Goal: Information Seeking & Learning: Learn about a topic

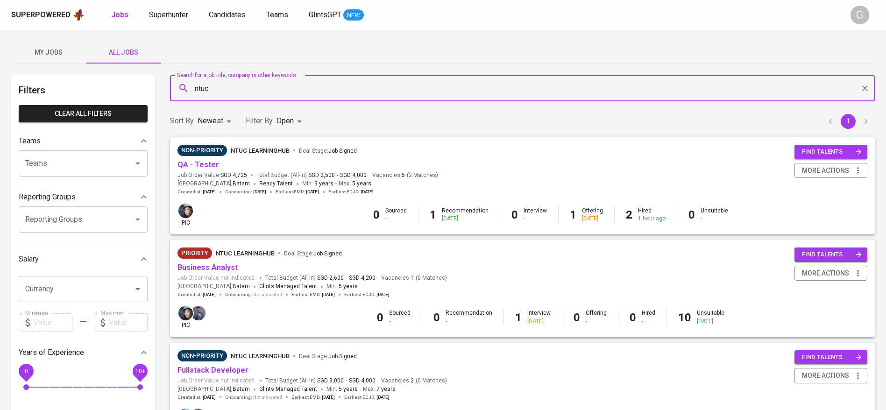
click at [212, 88] on input "ntuc" at bounding box center [525, 88] width 664 height 18
type input "[MEDICAL_DATA]"
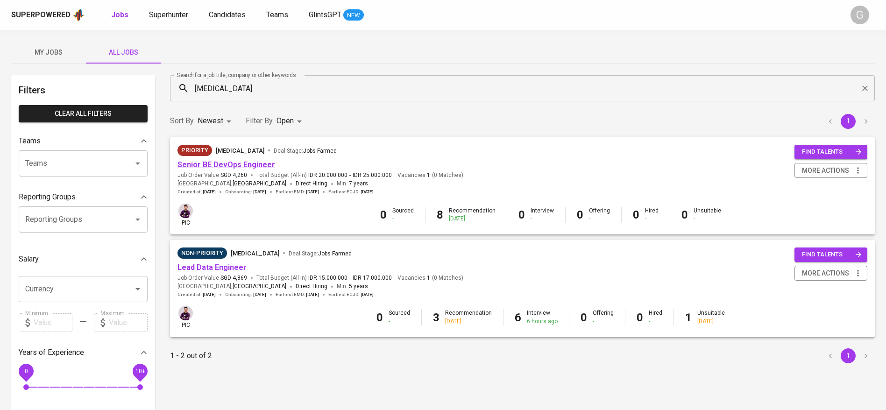
click at [225, 163] on link "Senior BE DevOps Engineer" at bounding box center [227, 164] width 98 height 9
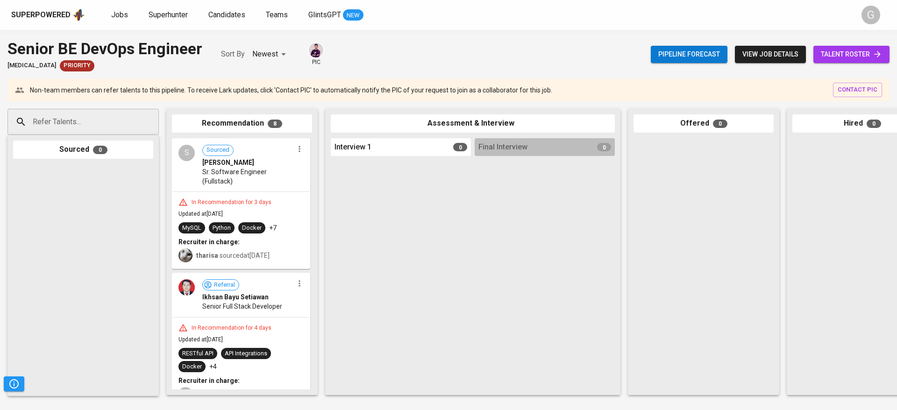
click at [767, 60] on span "view job details" at bounding box center [770, 55] width 56 height 12
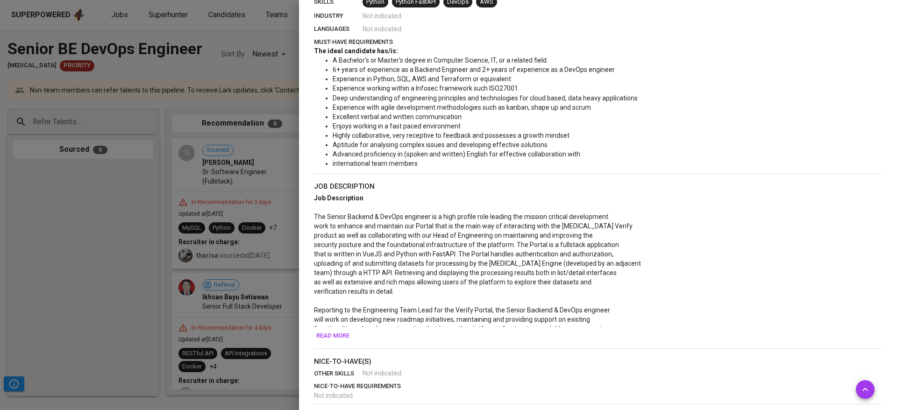
scroll to position [337, 0]
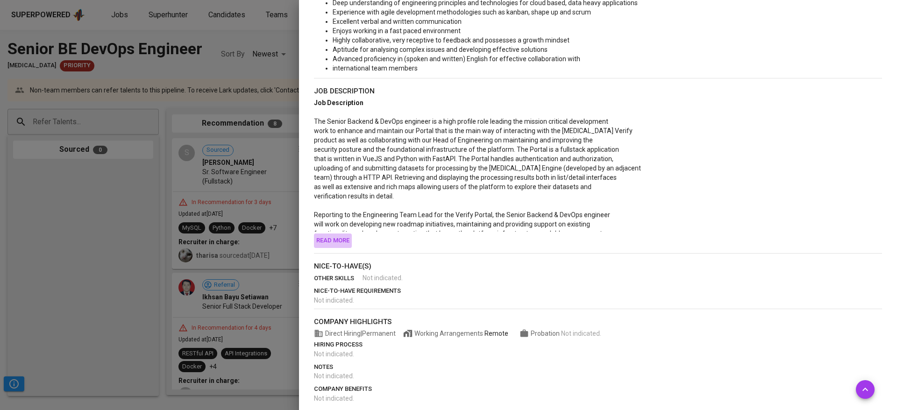
click at [336, 237] on span "Read more" at bounding box center [332, 240] width 33 height 11
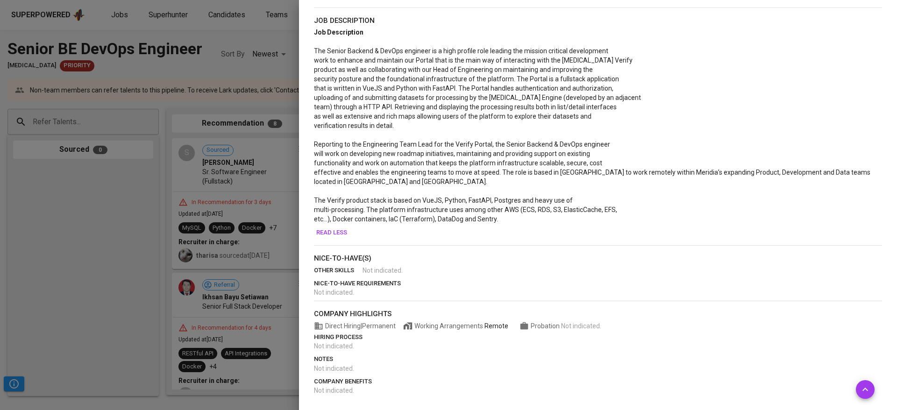
scroll to position [0, 0]
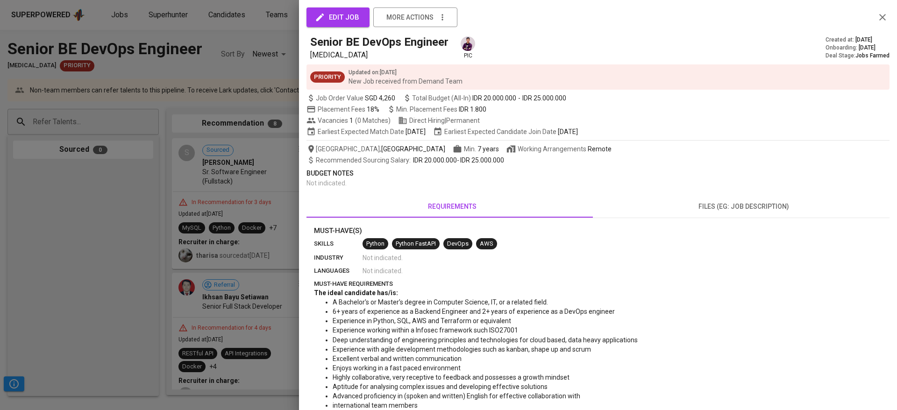
click at [742, 205] on span "files (eg: job description)" at bounding box center [744, 207] width 280 height 12
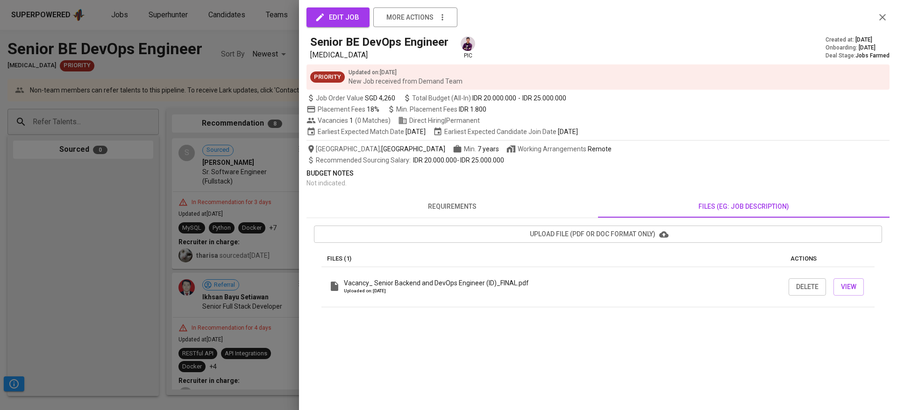
click at [256, 208] on div at bounding box center [448, 205] width 897 height 410
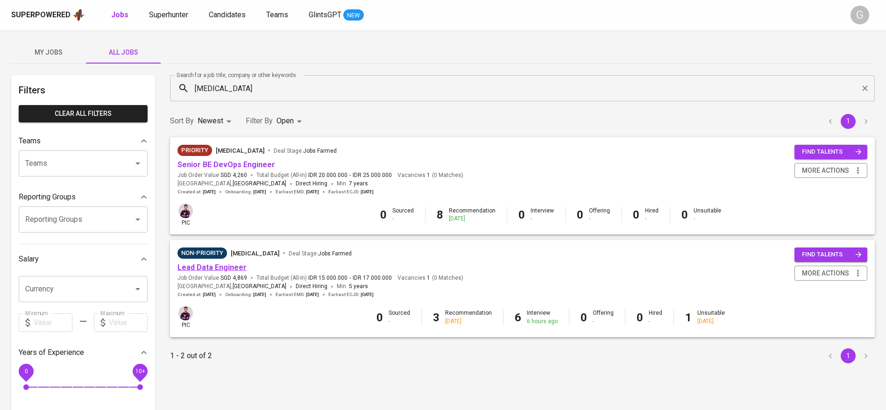
click at [211, 265] on link "Lead Data Engineer" at bounding box center [212, 267] width 69 height 9
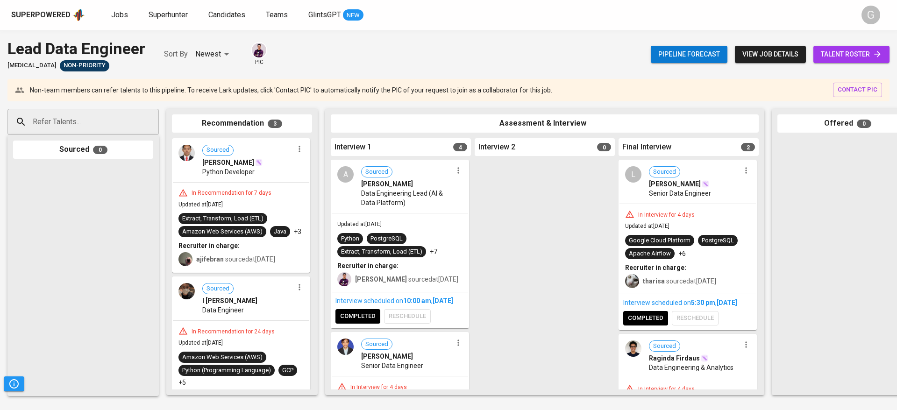
click at [776, 54] on span "view job details" at bounding box center [770, 55] width 56 height 12
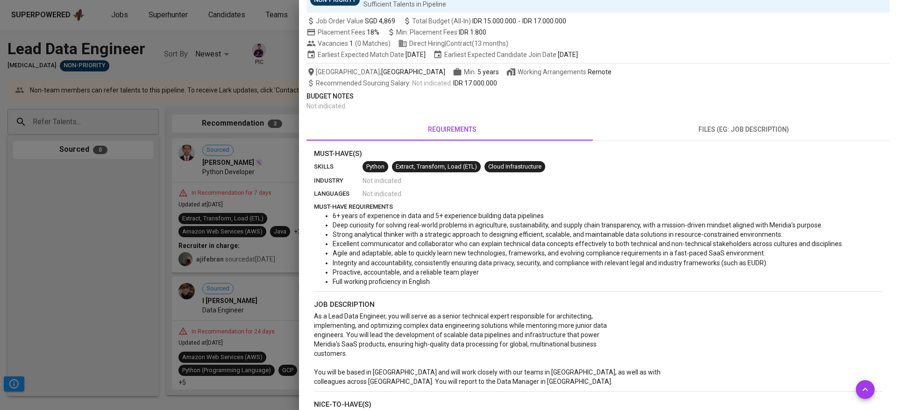
scroll to position [73, 0]
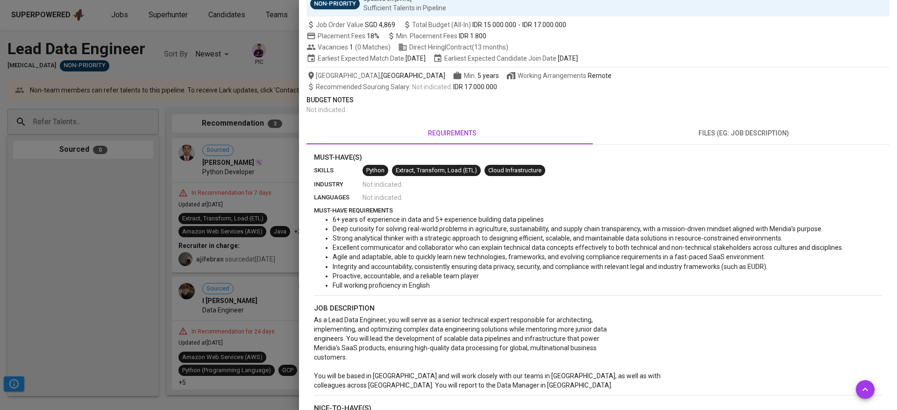
click at [739, 119] on div "edit job more actions Lead Data Engineer [MEDICAL_DATA] pic Created at : [DATE]…" at bounding box center [597, 243] width 583 height 611
click at [730, 132] on span "files (eg: job description)" at bounding box center [744, 134] width 280 height 12
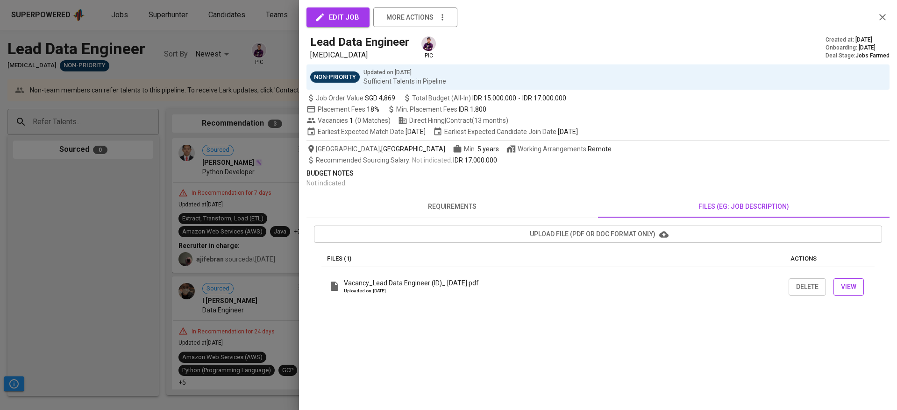
click at [838, 279] on button "View" at bounding box center [848, 286] width 30 height 17
